Goal: Transaction & Acquisition: Purchase product/service

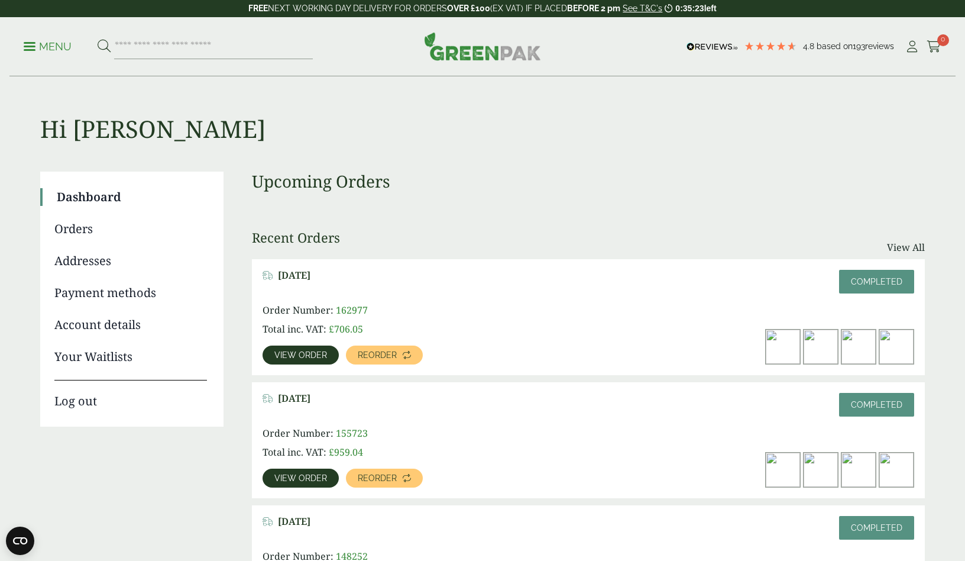
click at [331, 355] on link "View order" at bounding box center [301, 354] width 76 height 19
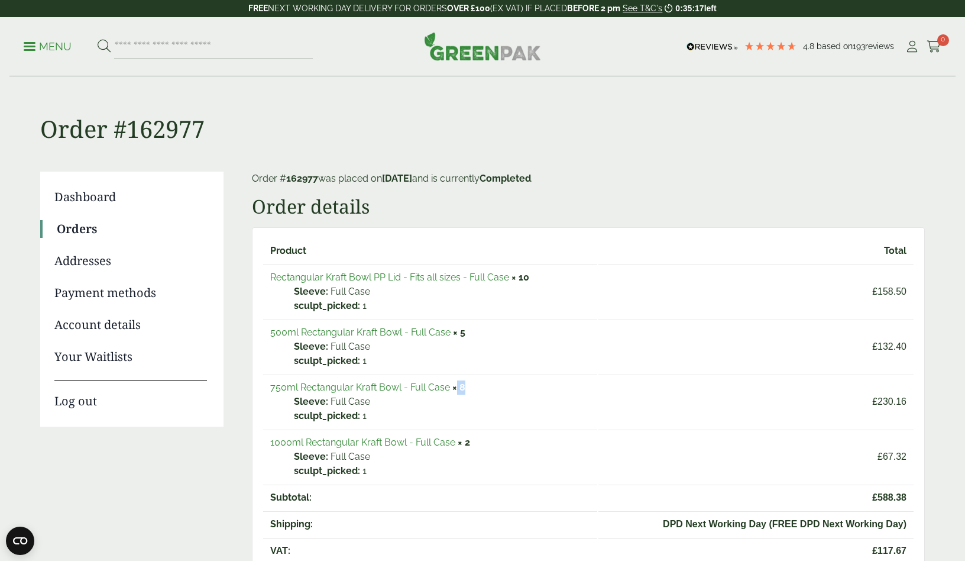
drag, startPoint x: 457, startPoint y: 387, endPoint x: 464, endPoint y: 387, distance: 7.7
click at [464, 387] on td "750ml Rectangular Kraft Bowl - Full Case × 8 Sleeve: Full Case sculpt_picked: 1" at bounding box center [430, 401] width 334 height 54
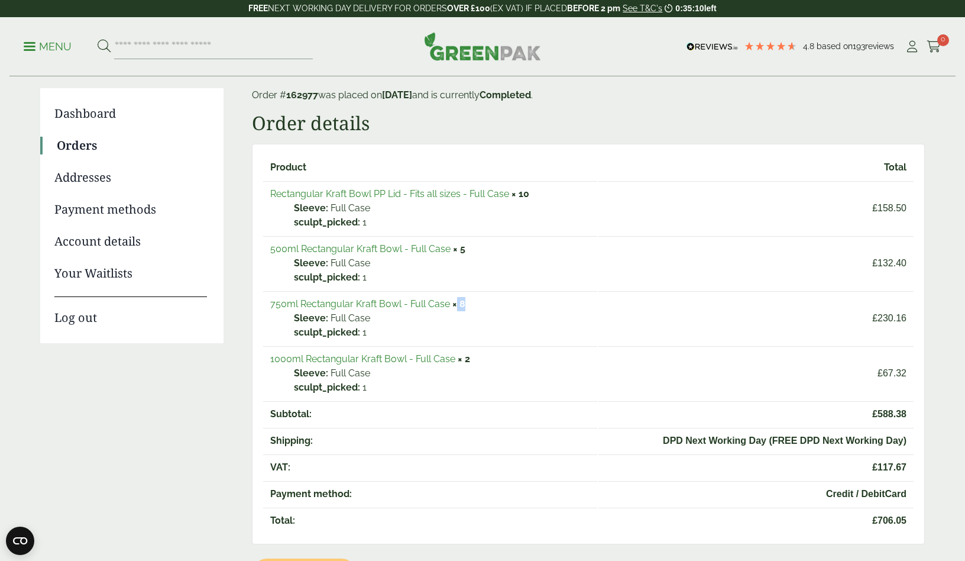
scroll to position [85, 0]
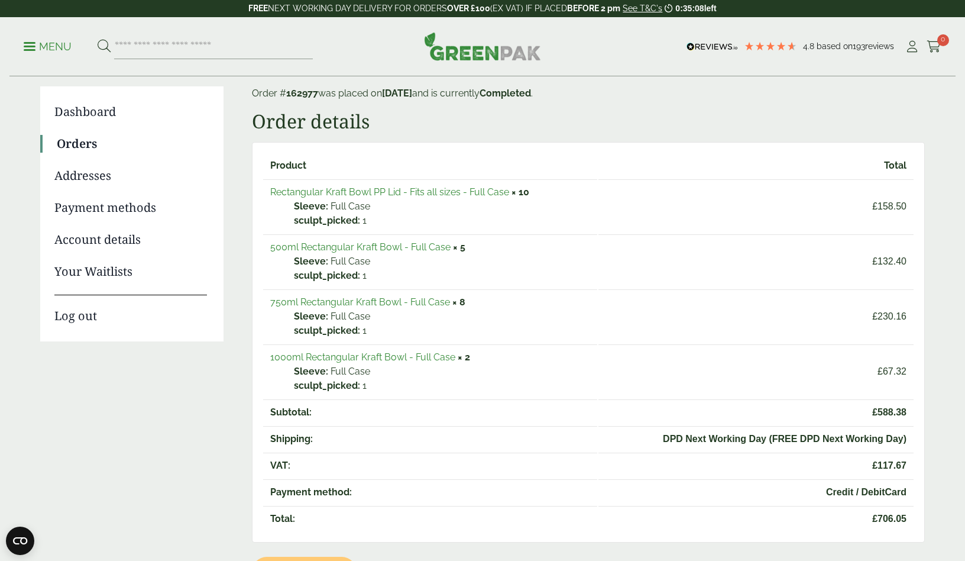
click at [465, 390] on p "1" at bounding box center [442, 385] width 296 height 14
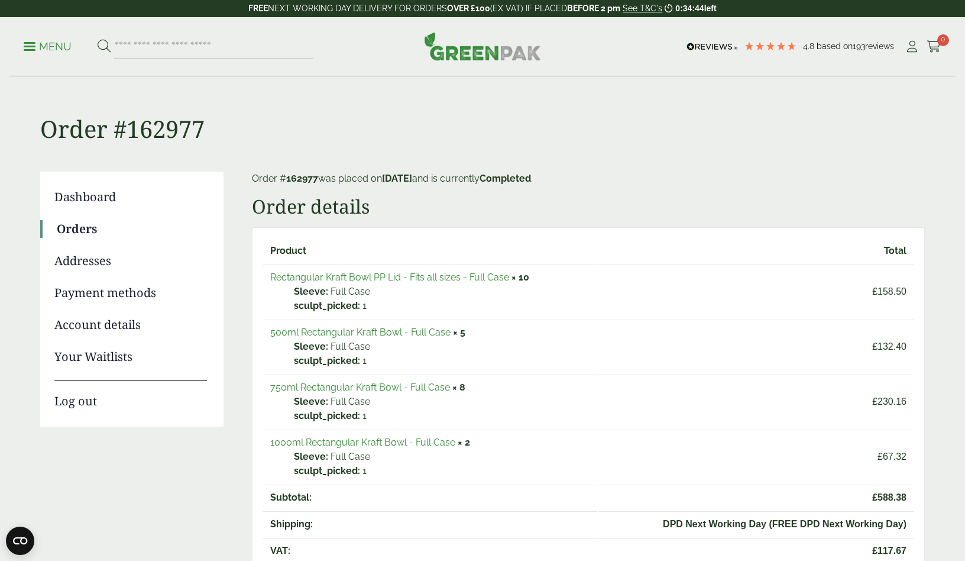
scroll to position [0, 0]
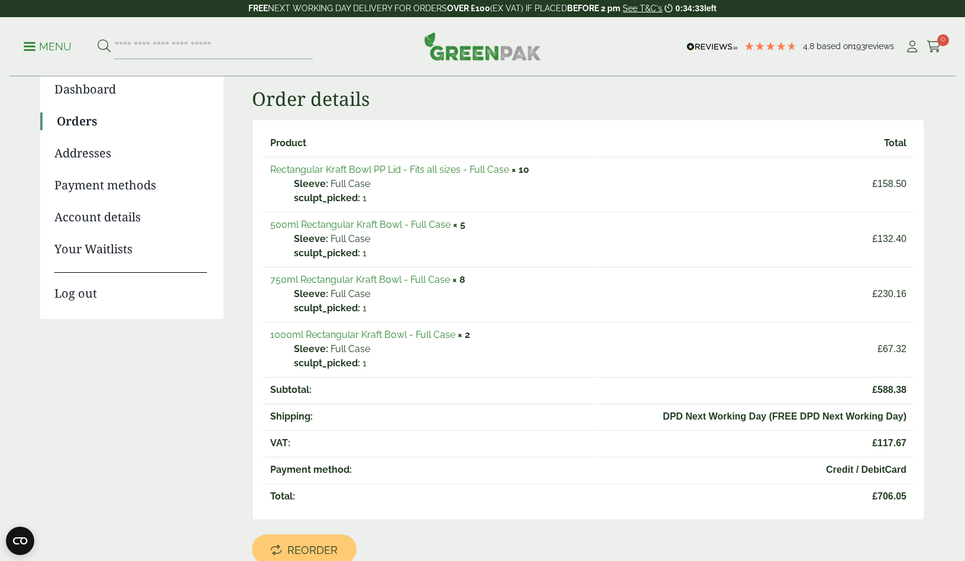
scroll to position [124, 0]
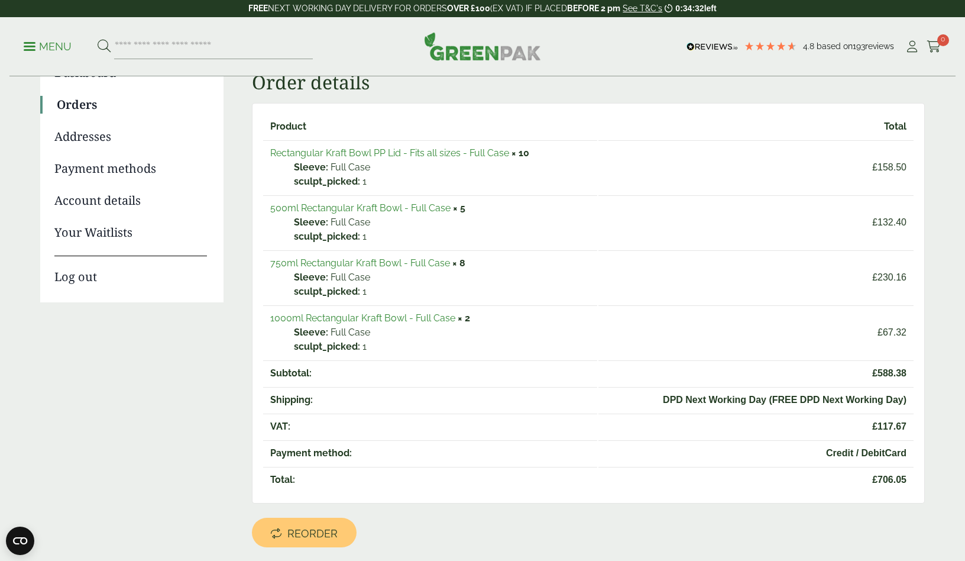
click at [389, 206] on link "500ml Rectangular Kraft Bowl - Full Case" at bounding box center [360, 207] width 180 height 11
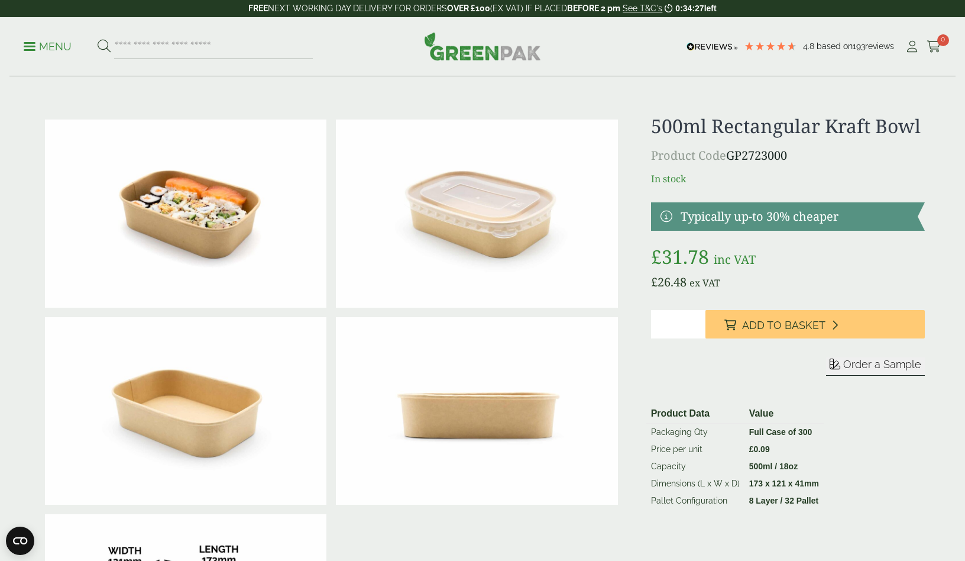
click at [696, 321] on input "*" at bounding box center [678, 324] width 55 height 28
type input "*"
click at [696, 321] on input "*" at bounding box center [678, 324] width 55 height 28
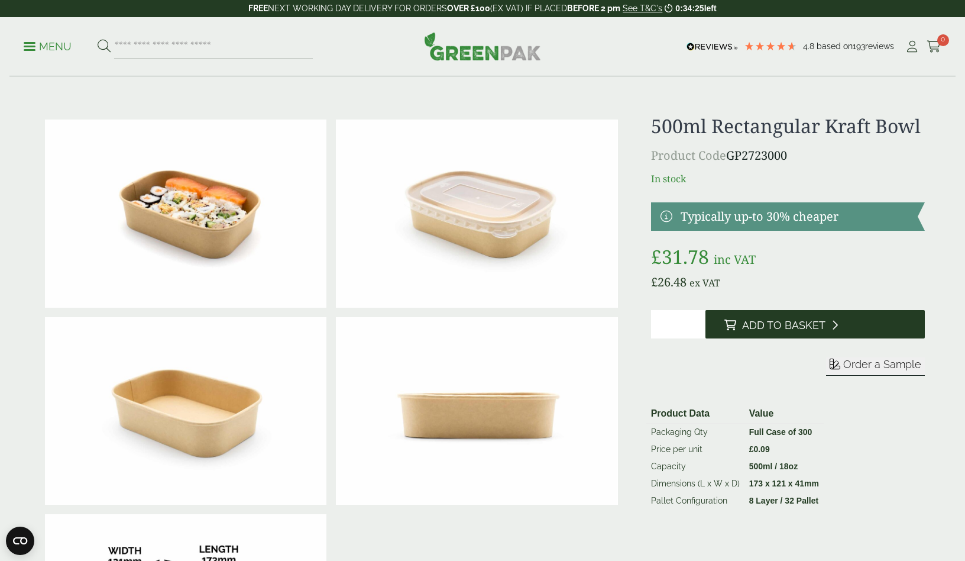
click at [747, 325] on span "Add to Basket" at bounding box center [783, 325] width 83 height 13
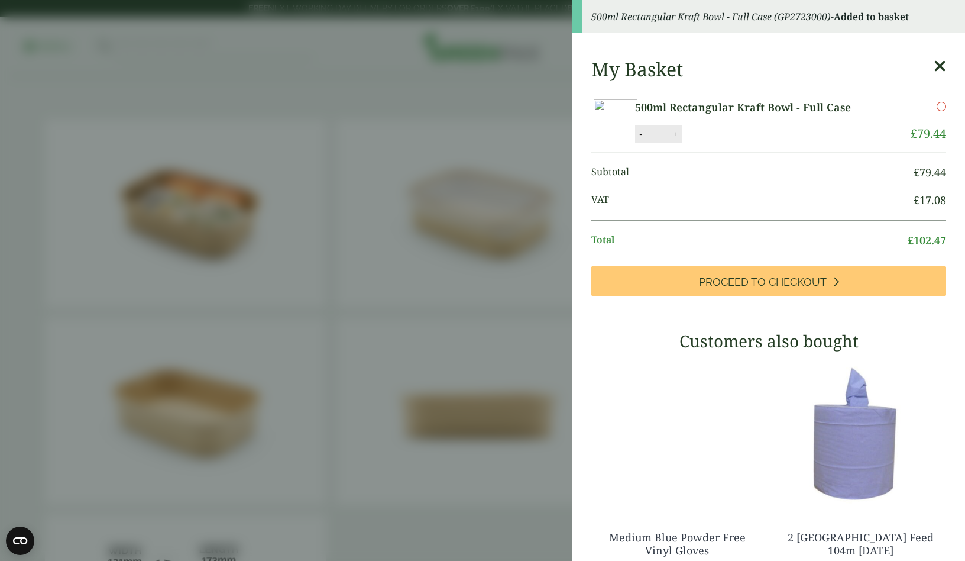
click at [545, 343] on aside "500ml Rectangular Kraft Bowl - Full Case (GP2723000) - Added to basket My Baske…" at bounding box center [482, 280] width 965 height 561
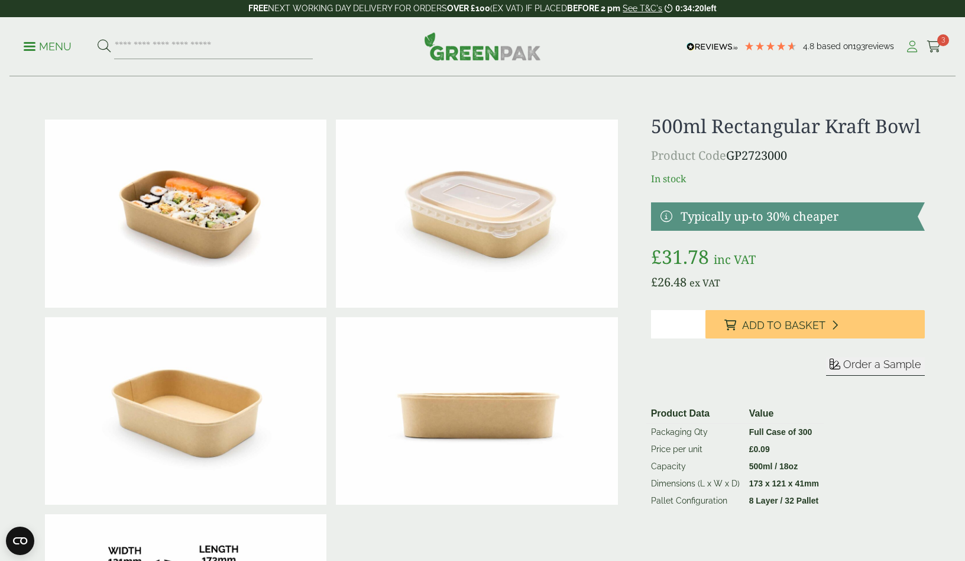
click at [914, 53] on link "My Account" at bounding box center [912, 47] width 15 height 18
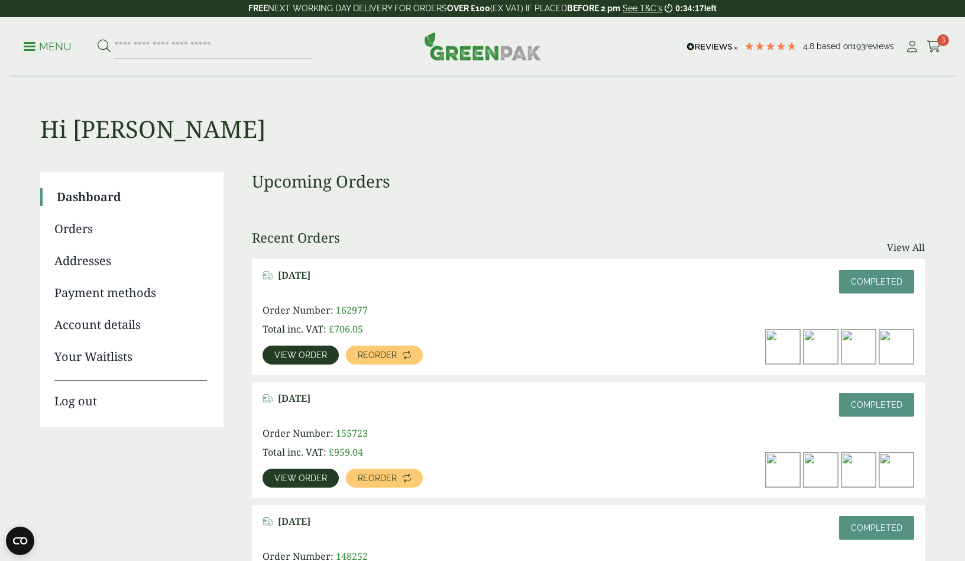
click at [287, 357] on span "View order" at bounding box center [300, 355] width 53 height 8
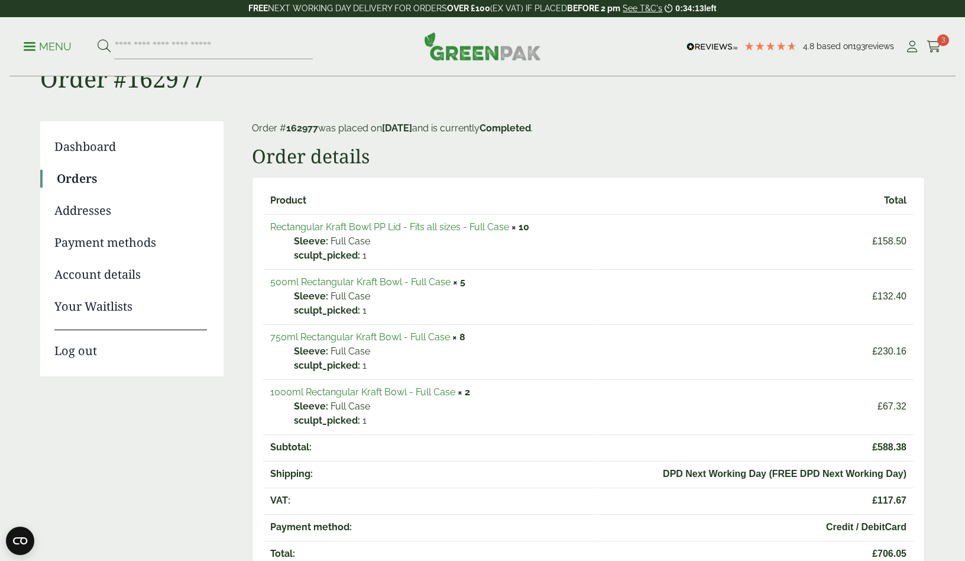
scroll to position [51, 0]
click at [337, 342] on td "750ml Rectangular Kraft Bowl - Full Case × 8 Sleeve: Full Case sculpt_picked: 1" at bounding box center [430, 350] width 334 height 54
click at [338, 336] on link "750ml Rectangular Kraft Bowl - Full Case" at bounding box center [360, 336] width 180 height 11
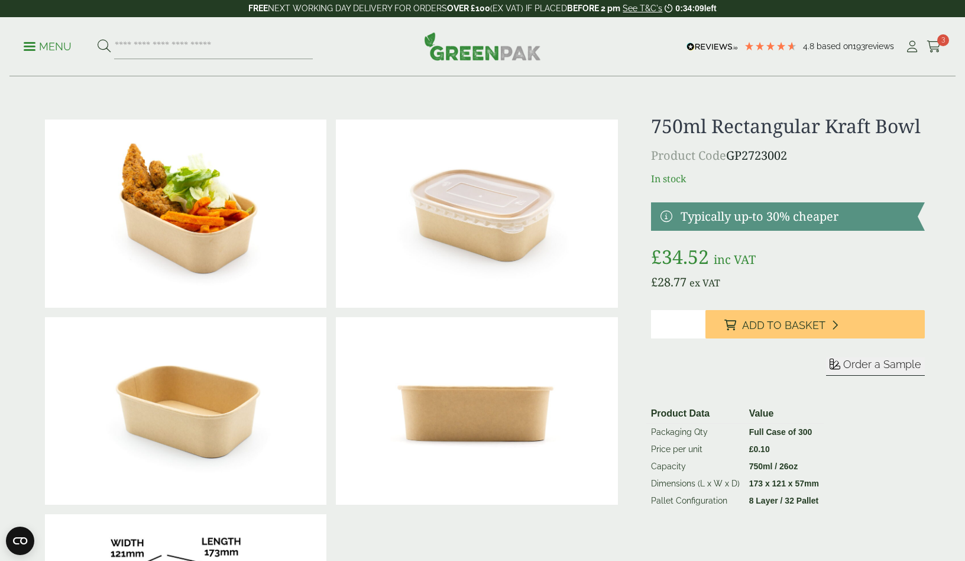
click at [695, 321] on input "*" at bounding box center [678, 324] width 55 height 28
type input "*"
click at [695, 321] on input "*" at bounding box center [678, 324] width 55 height 28
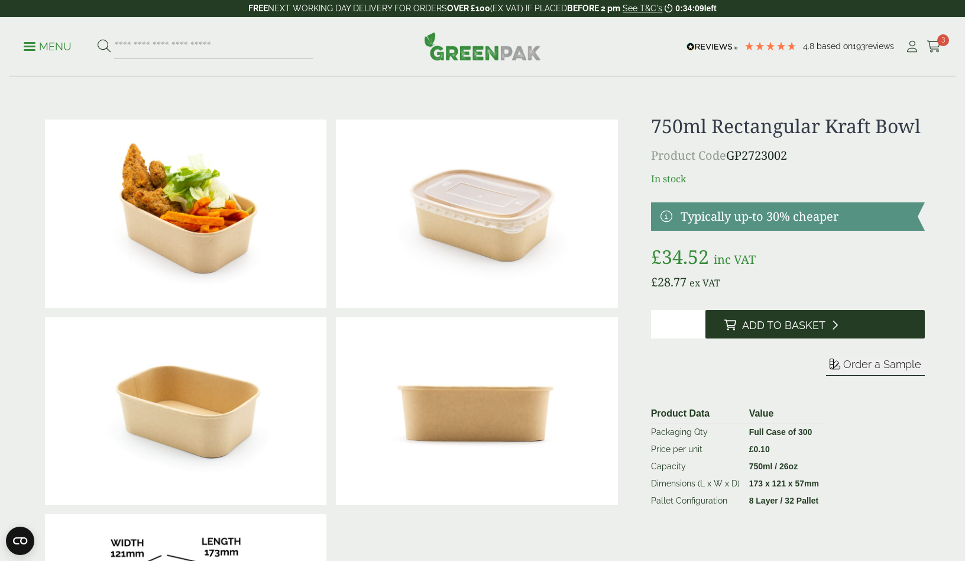
click at [750, 323] on span "Add to Basket" at bounding box center [783, 325] width 83 height 13
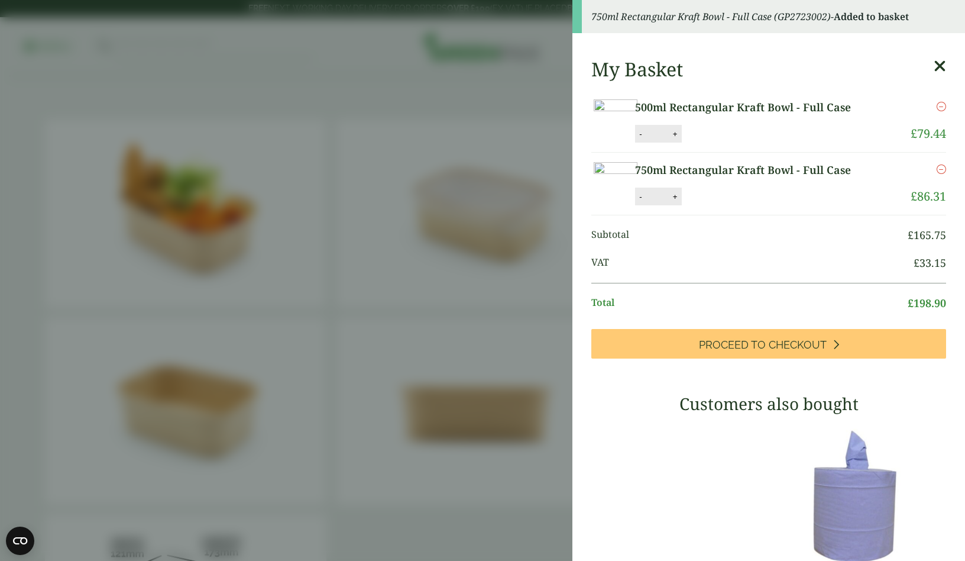
click at [515, 293] on aside "750ml Rectangular Kraft Bowl - Full Case (GP2723002) - Added to basket My Baske…" at bounding box center [482, 280] width 965 height 561
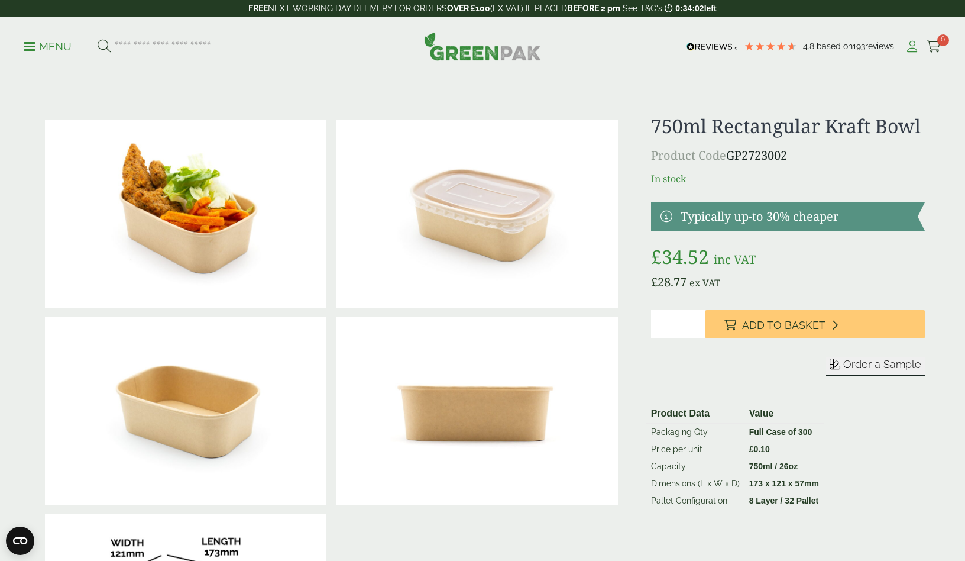
click at [916, 47] on icon at bounding box center [912, 47] width 15 height 12
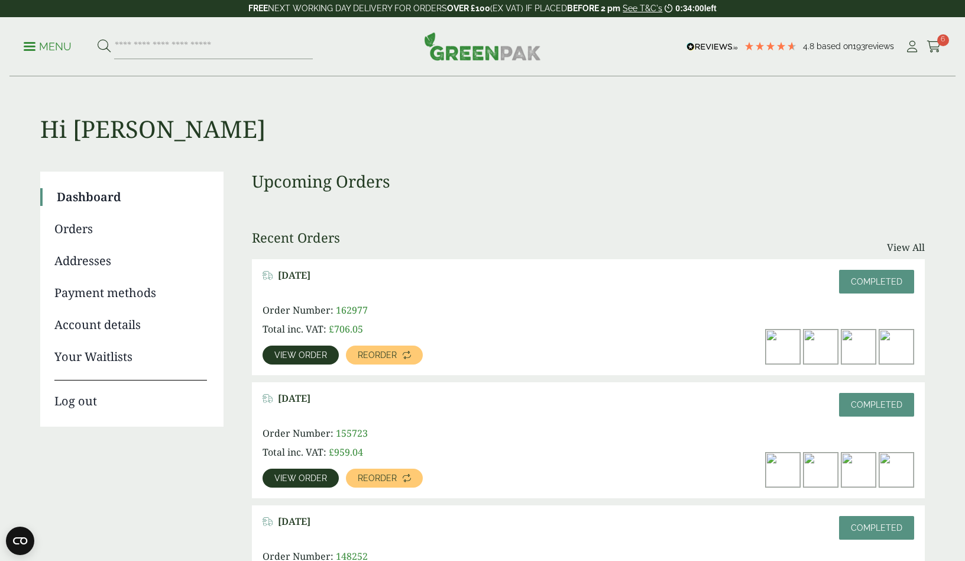
click at [302, 361] on link "View order" at bounding box center [301, 354] width 76 height 19
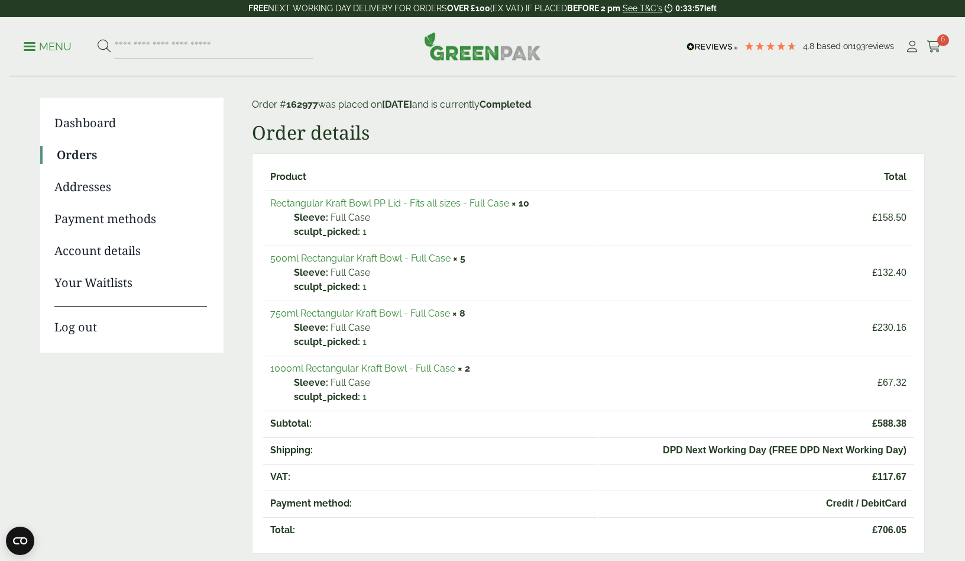
click at [439, 369] on link "1000ml Rectangular Kraft Bowl - Full Case" at bounding box center [362, 368] width 185 height 11
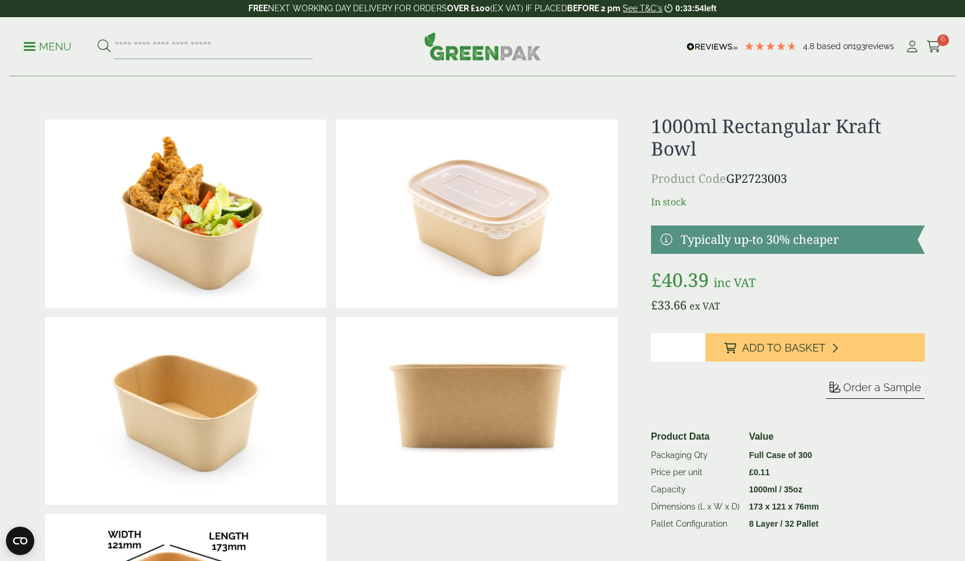
type input "*"
click at [696, 343] on input "*" at bounding box center [678, 347] width 55 height 28
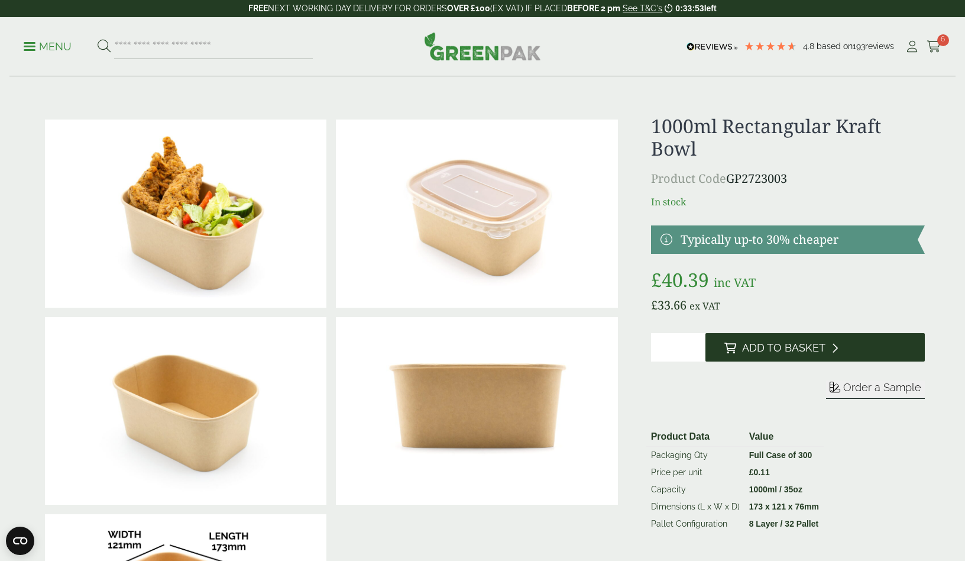
click at [745, 342] on span "Add to Basket" at bounding box center [783, 347] width 83 height 13
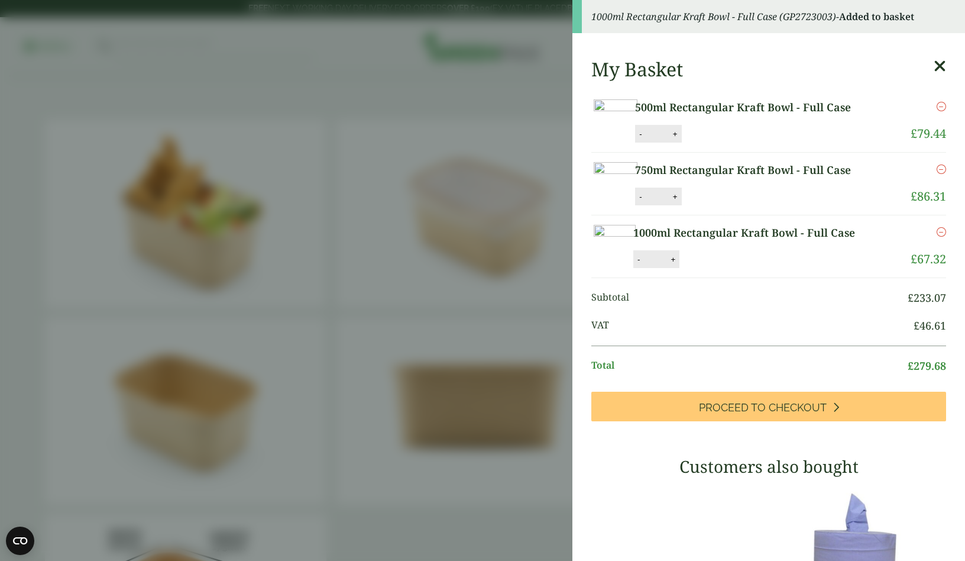
click at [489, 295] on aside "1000ml Rectangular Kraft Bowl - Full Case (GP2723003) - Added to basket My Bask…" at bounding box center [482, 280] width 965 height 561
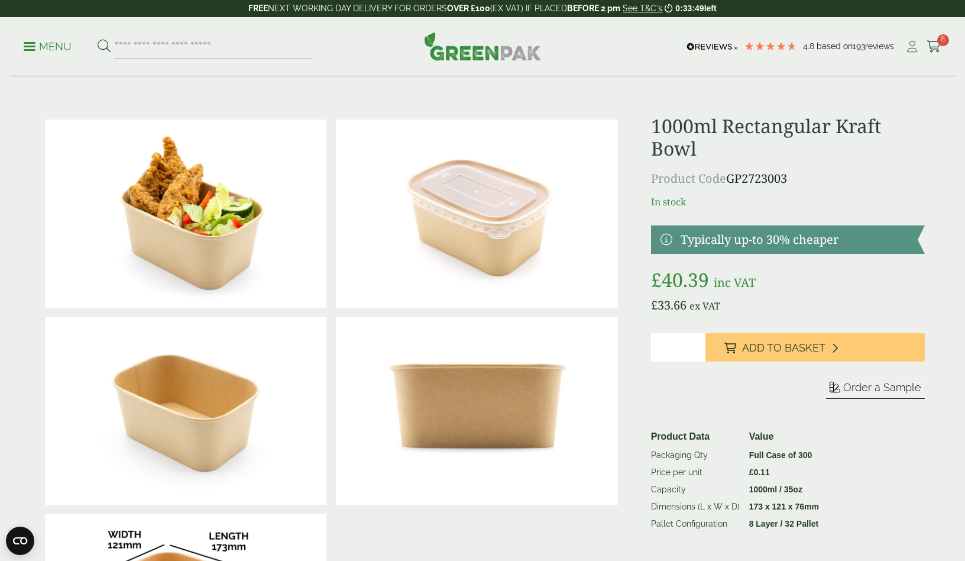
click at [917, 45] on icon at bounding box center [912, 47] width 15 height 12
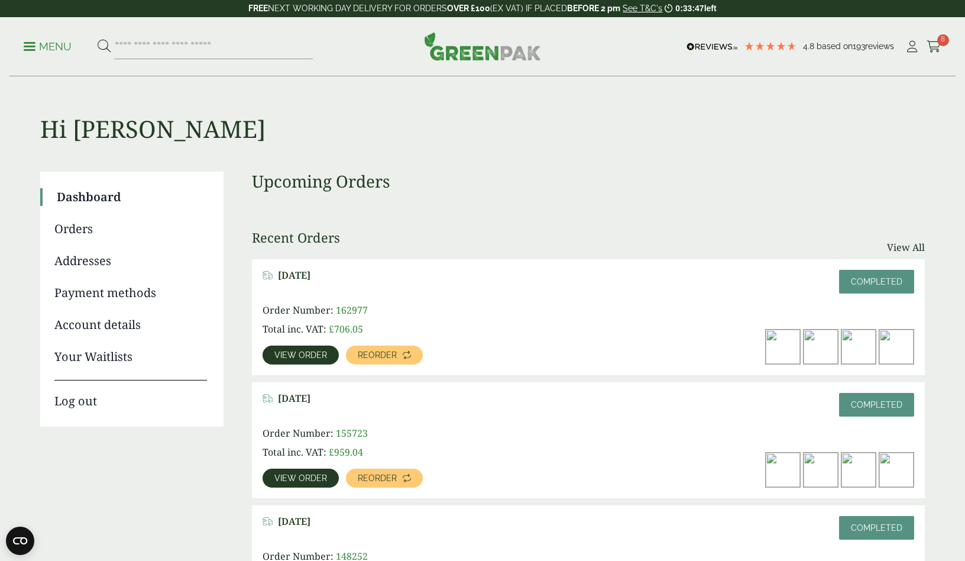
click at [322, 358] on span "View order" at bounding box center [300, 355] width 53 height 8
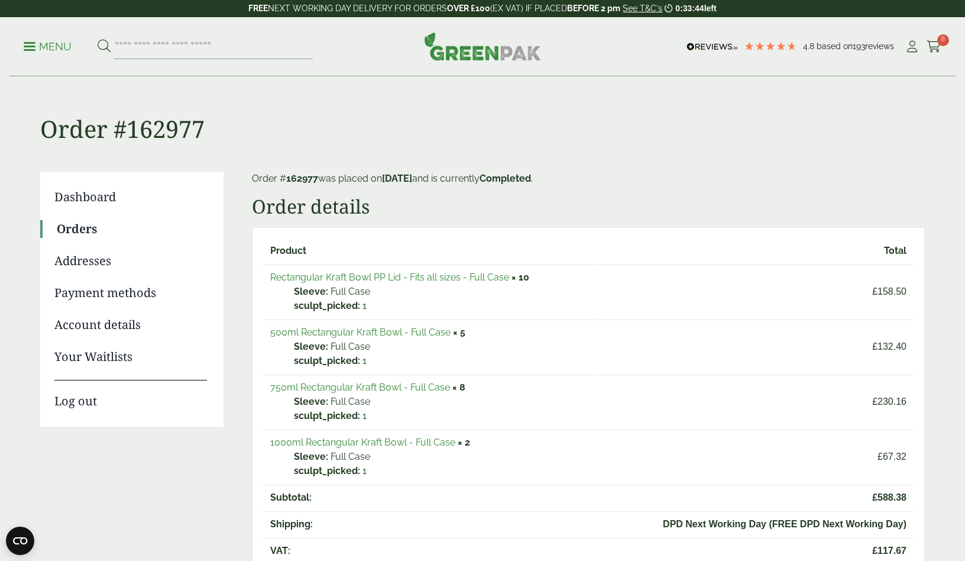
click at [486, 278] on link "Rectangular Kraft Bowl PP Lid - Fits all sizes - Full Case" at bounding box center [389, 276] width 239 height 11
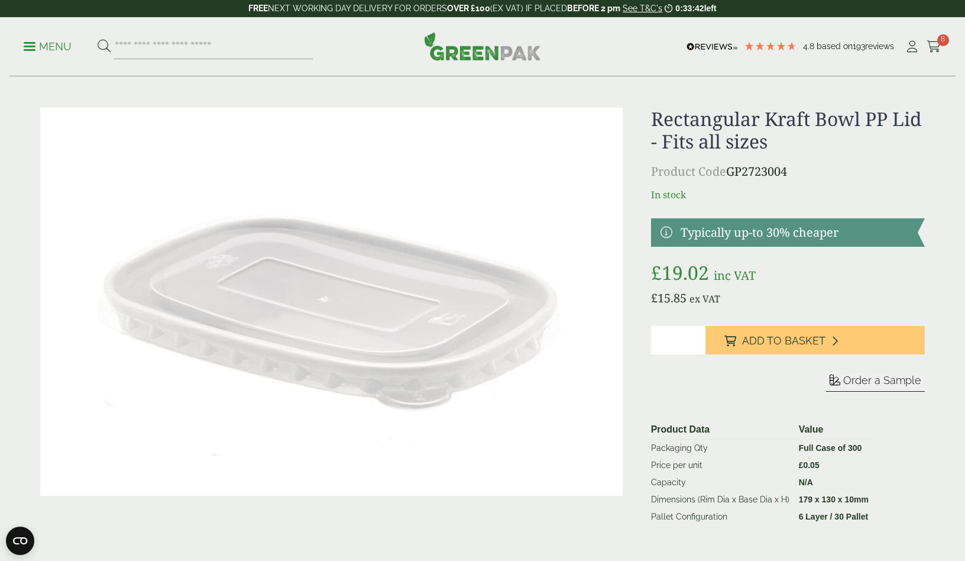
scroll to position [7, 0]
click at [694, 336] on input "*" at bounding box center [678, 340] width 55 height 28
type input "*"
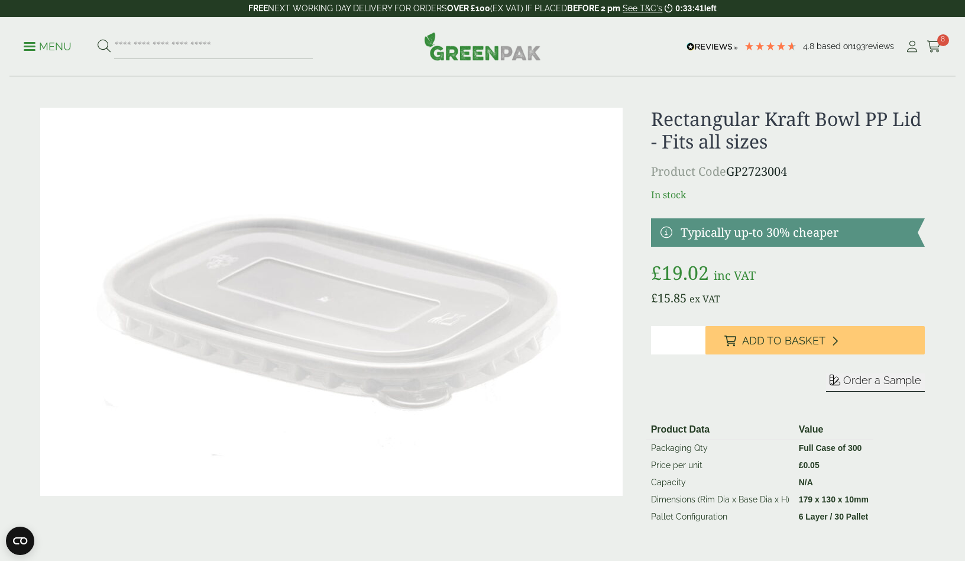
click at [694, 336] on input "*" at bounding box center [678, 340] width 55 height 28
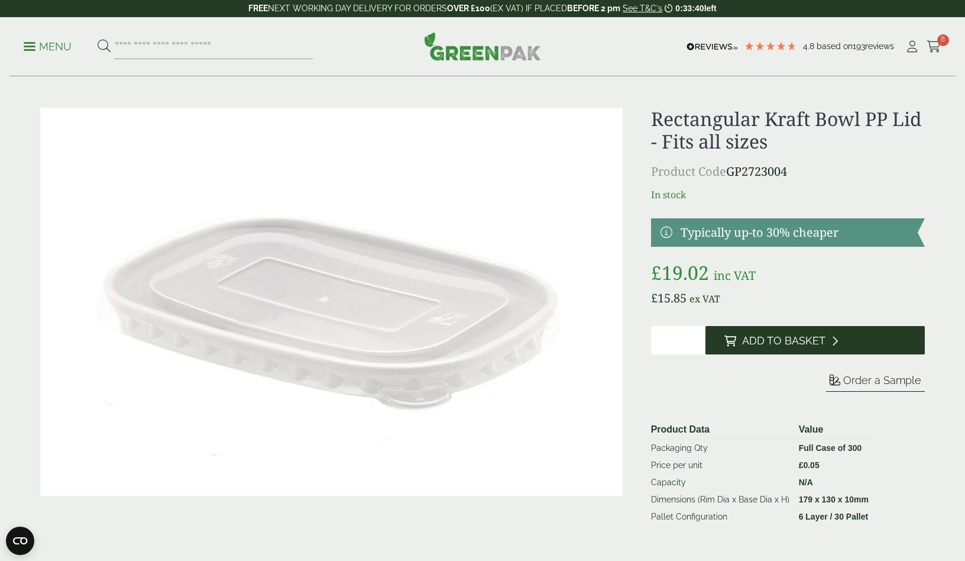
click at [769, 337] on span "Add to Basket" at bounding box center [783, 340] width 83 height 13
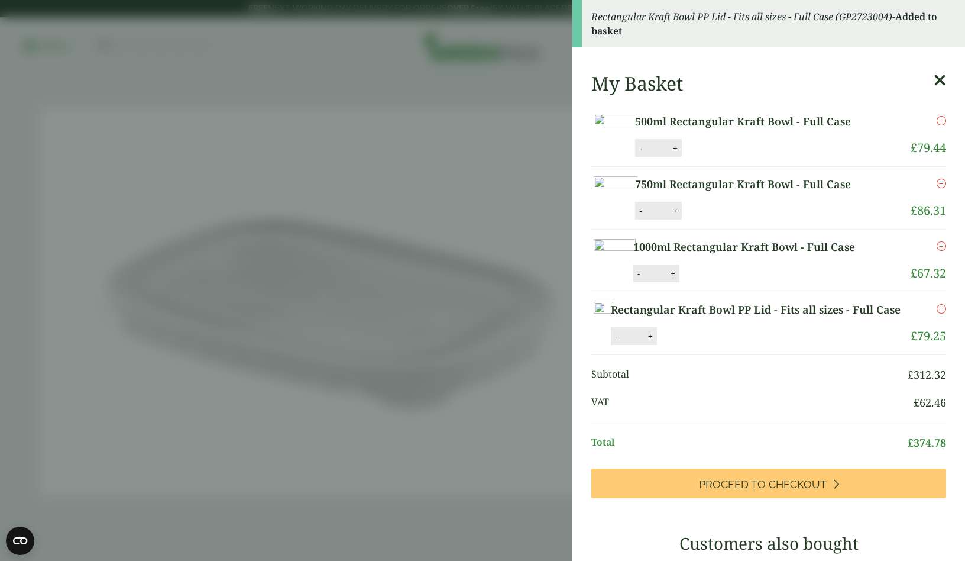
click at [541, 271] on aside "Rectangular Kraft Bowl PP Lid - Fits all sizes - Full Case (GP2723004) - Added …" at bounding box center [482, 280] width 965 height 561
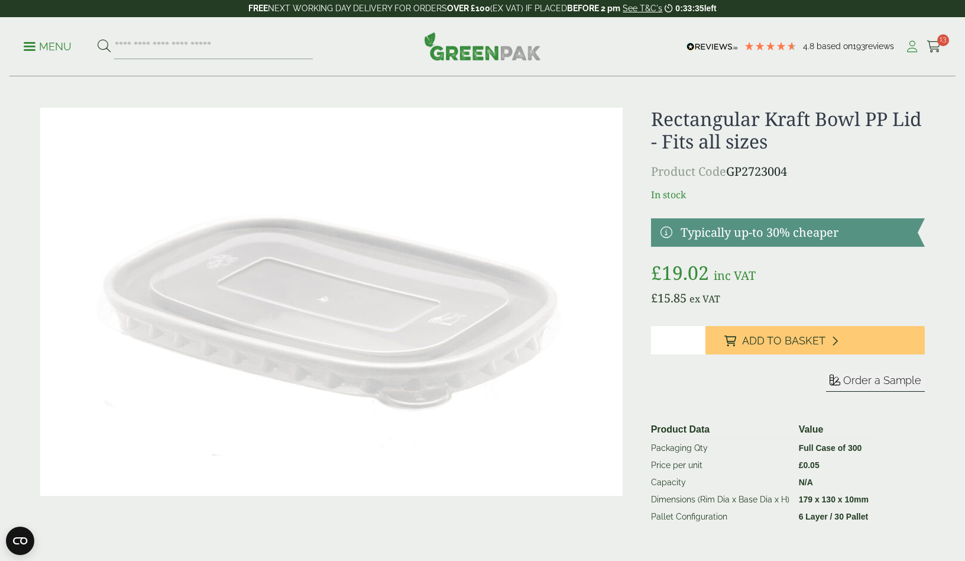
click at [910, 48] on icon at bounding box center [912, 47] width 15 height 12
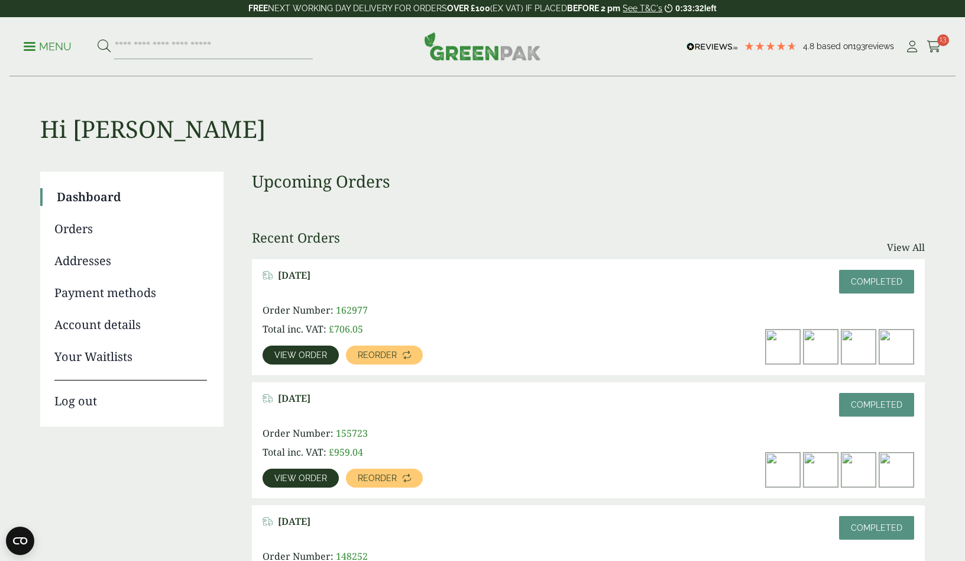
click at [282, 349] on link "View order" at bounding box center [301, 354] width 76 height 19
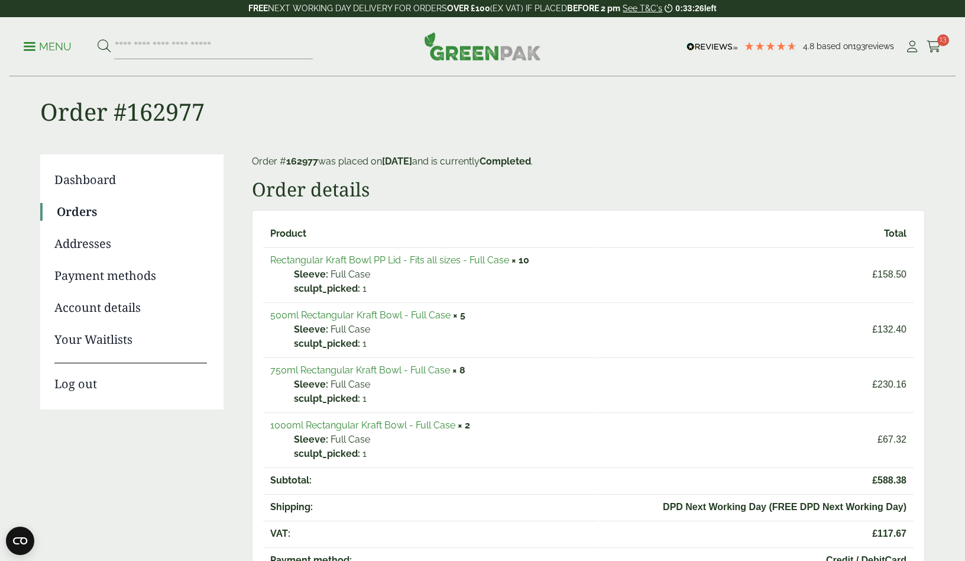
scroll to position [18, 0]
click at [923, 46] on ul "My Account Cart 13" at bounding box center [923, 47] width 37 height 18
click at [933, 46] on icon at bounding box center [934, 47] width 15 height 12
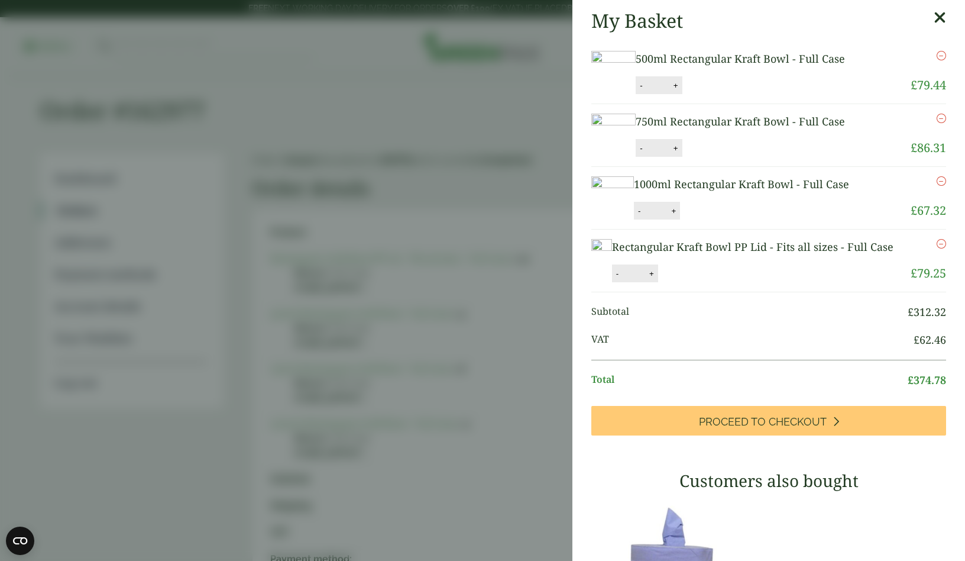
click at [540, 290] on aside "My Basket 500ml Rectangular Kraft Bowl - Full Case 500ml Rectangular Kraft Bowl…" at bounding box center [482, 280] width 965 height 561
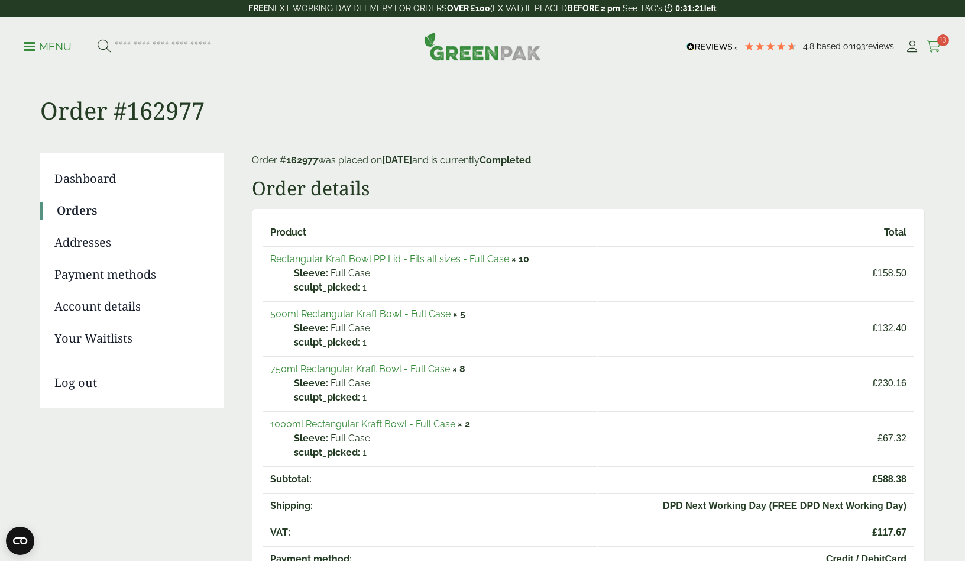
click at [935, 53] on link "Cart 13" at bounding box center [934, 47] width 15 height 18
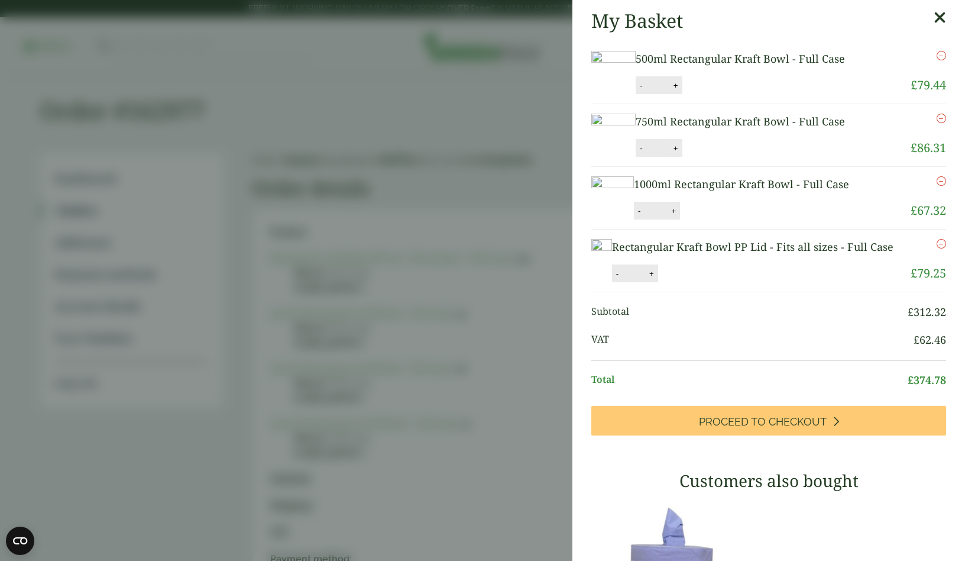
click at [682, 153] on button "+" at bounding box center [676, 148] width 12 height 10
type input "*"
click at [744, 157] on button "Update" at bounding box center [714, 149] width 59 height 18
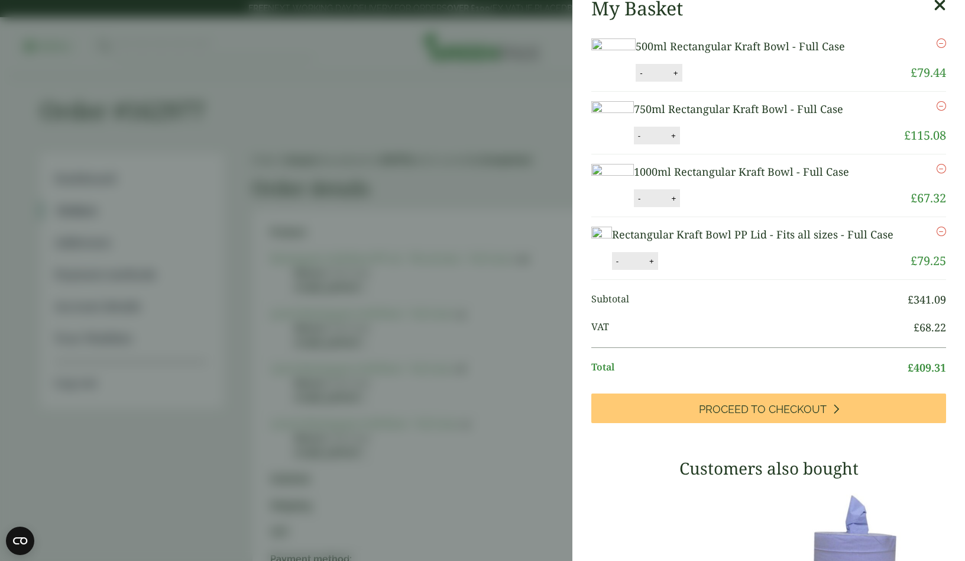
scroll to position [11, 0]
click at [680, 142] on button "+" at bounding box center [674, 137] width 12 height 10
type input "*"
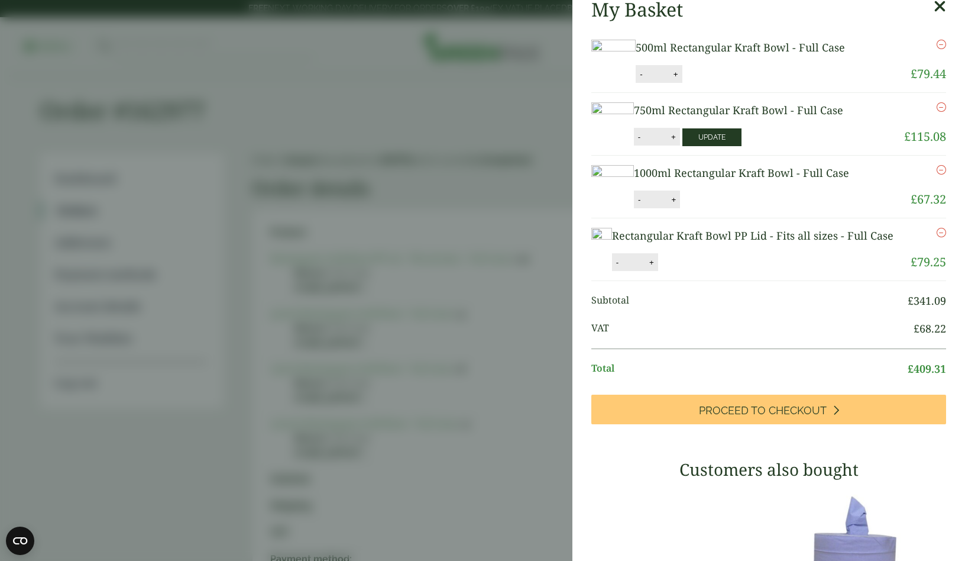
click at [742, 146] on button "Update" at bounding box center [711, 137] width 59 height 18
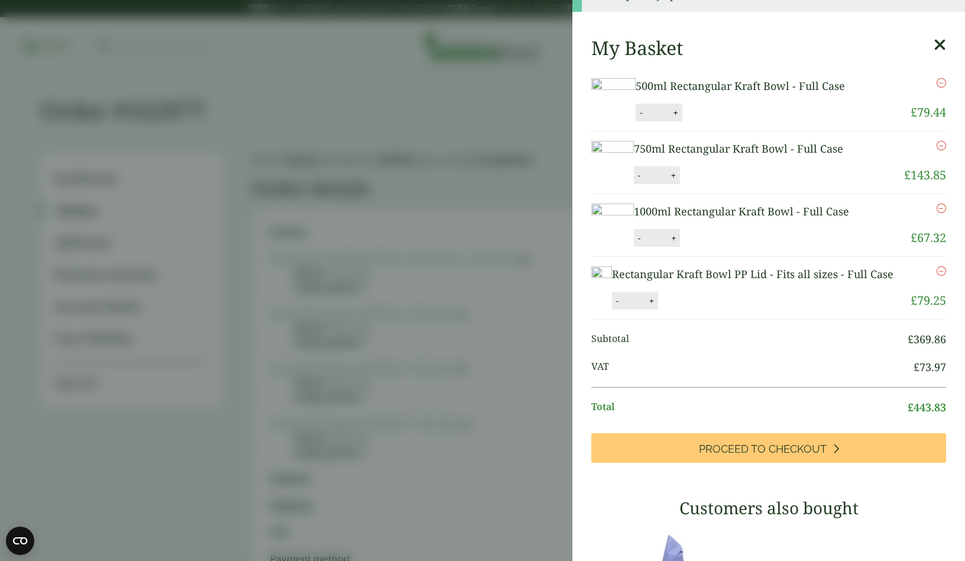
scroll to position [24, 0]
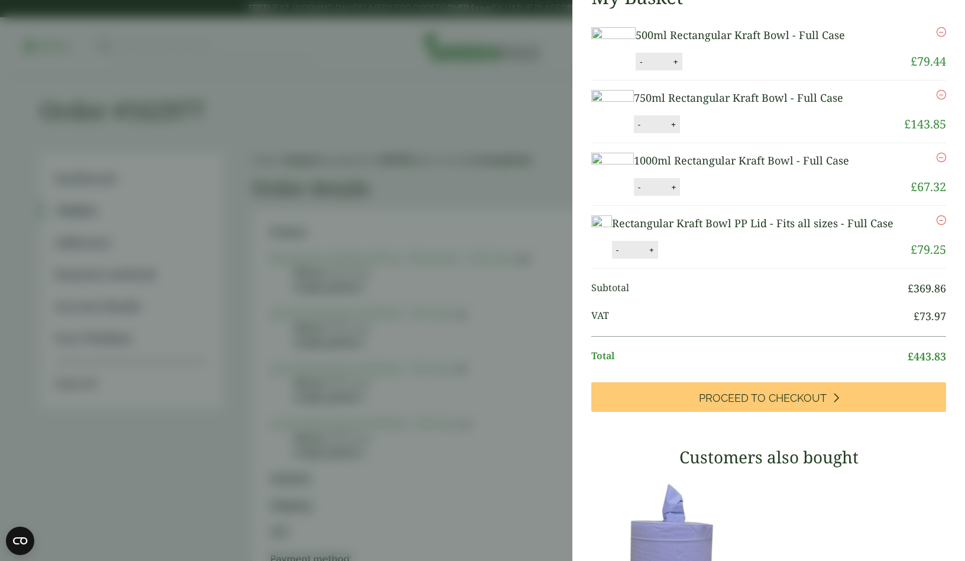
click at [658, 255] on button "+" at bounding box center [652, 250] width 12 height 10
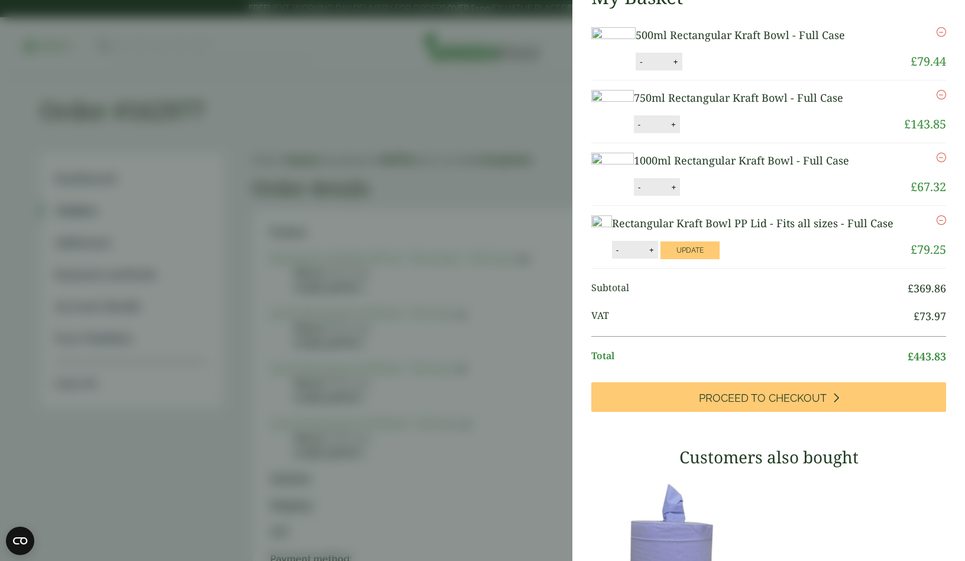
type input "**"
click at [720, 259] on button "Update" at bounding box center [690, 250] width 59 height 18
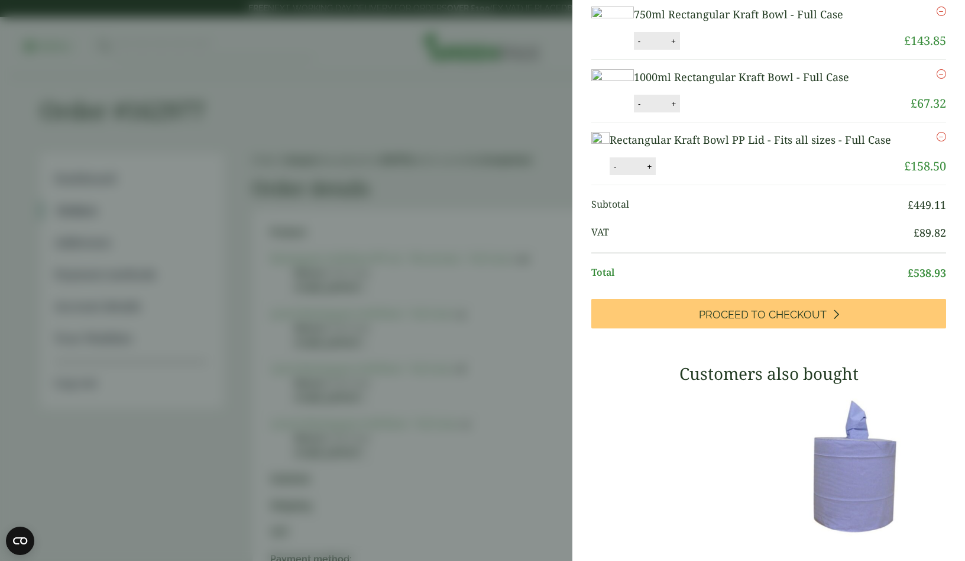
scroll to position [164, 0]
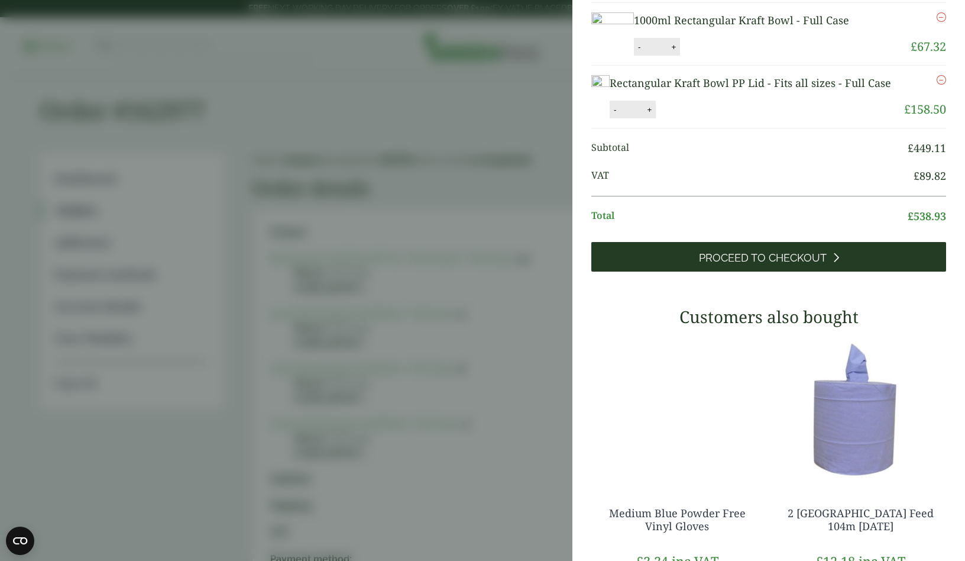
click at [763, 271] on link "Proceed to Checkout" at bounding box center [768, 257] width 355 height 30
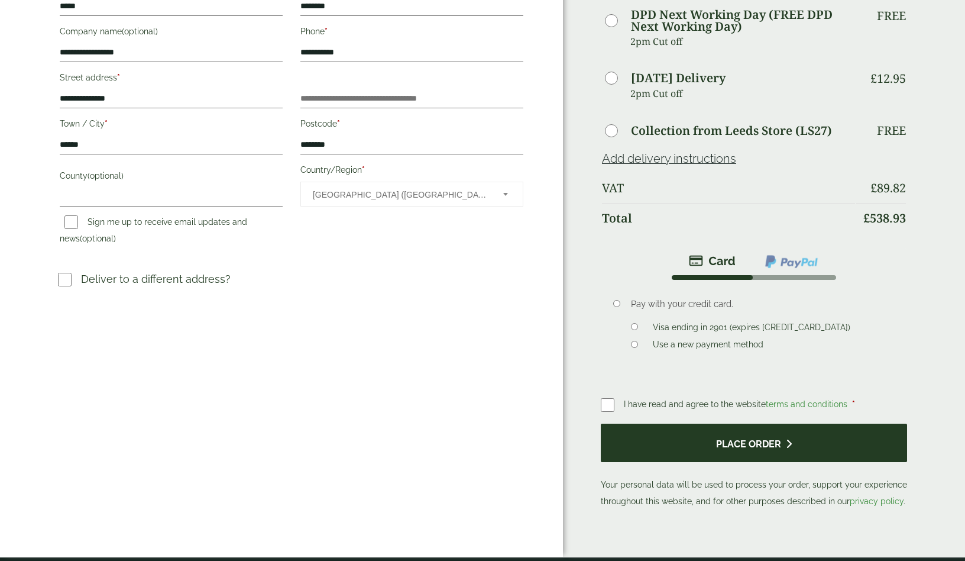
scroll to position [324, 0]
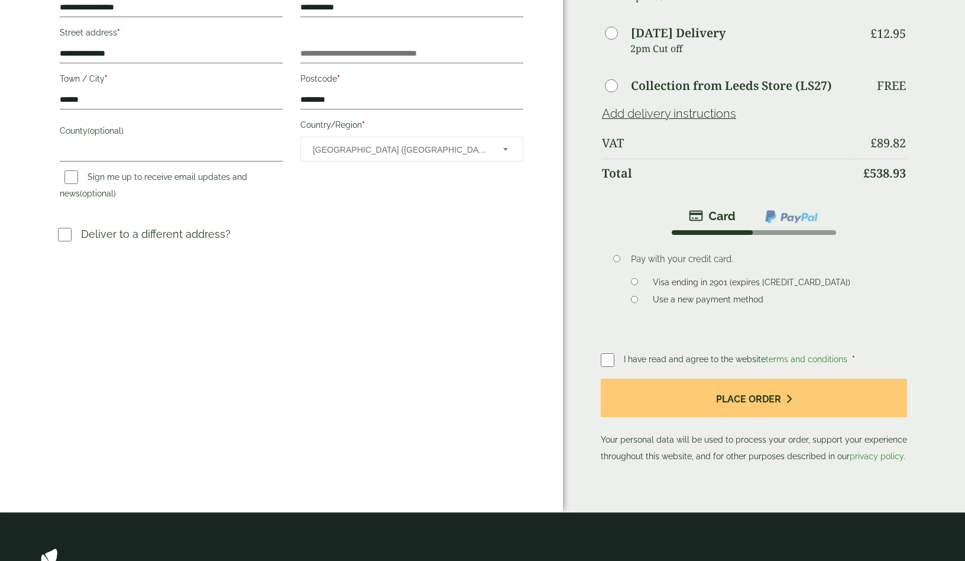
click at [630, 358] on span "I have read and agree to the website terms and conditions" at bounding box center [737, 358] width 226 height 9
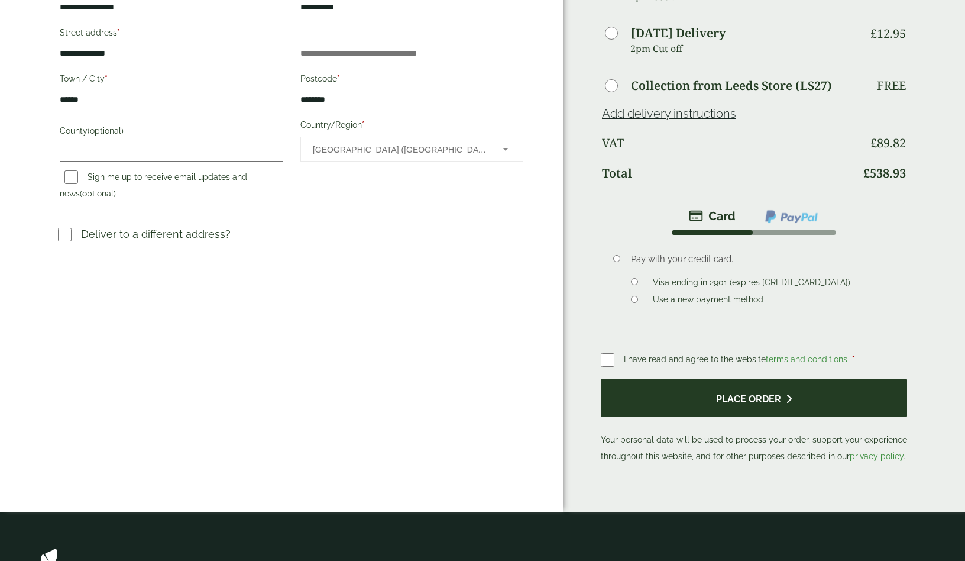
click at [662, 406] on button "Place order" at bounding box center [754, 397] width 306 height 38
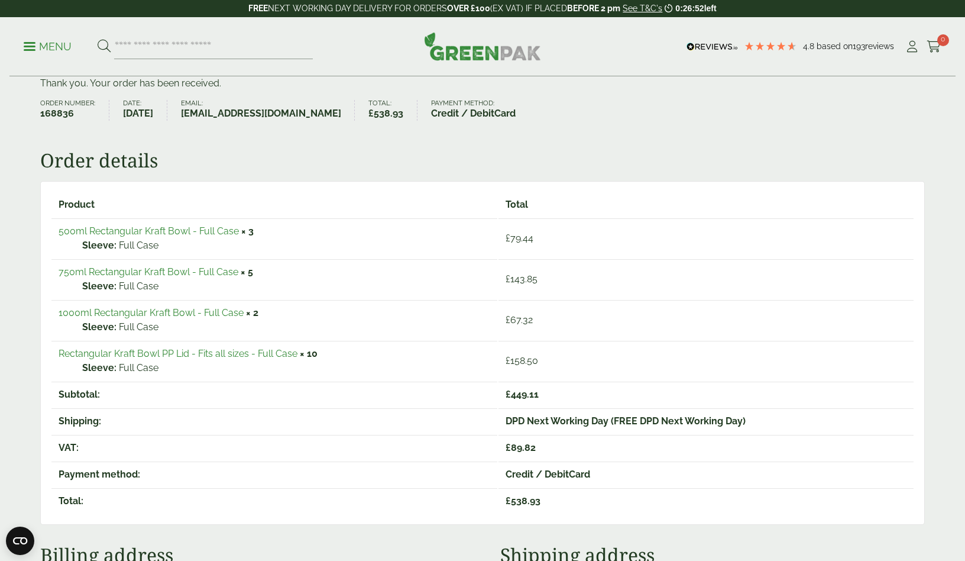
scroll to position [147, 0]
